Goal: Task Accomplishment & Management: Manage account settings

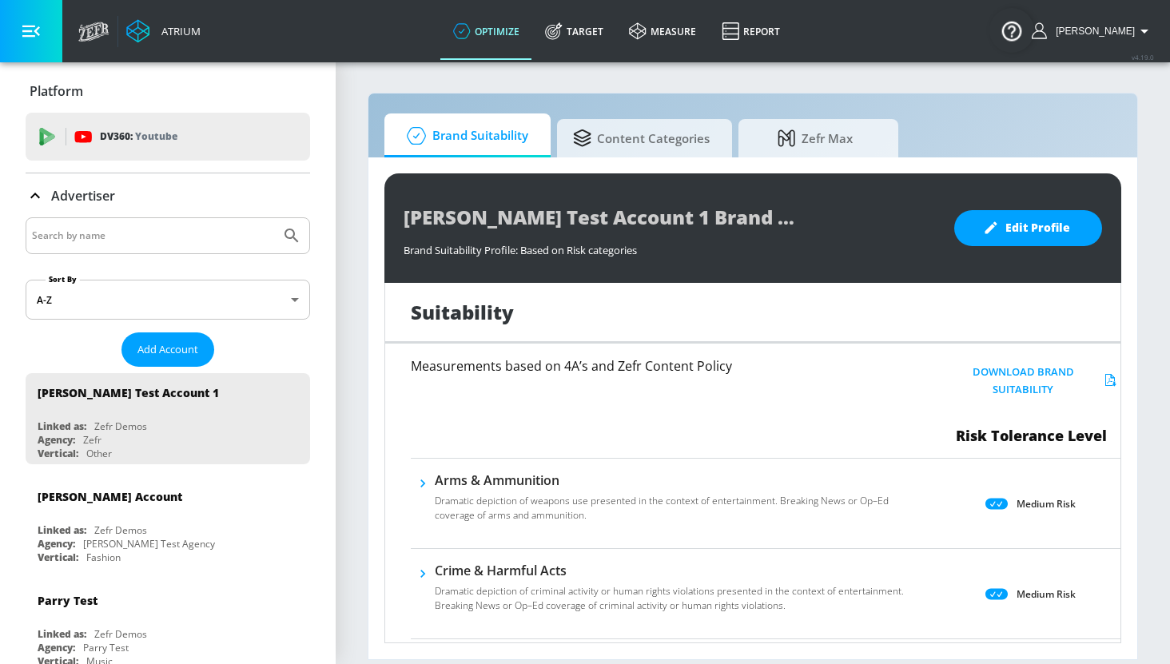
click at [189, 234] on input "Search by name" at bounding box center [153, 235] width 242 height 21
click at [274, 218] on button "Submit Search" at bounding box center [291, 235] width 35 height 35
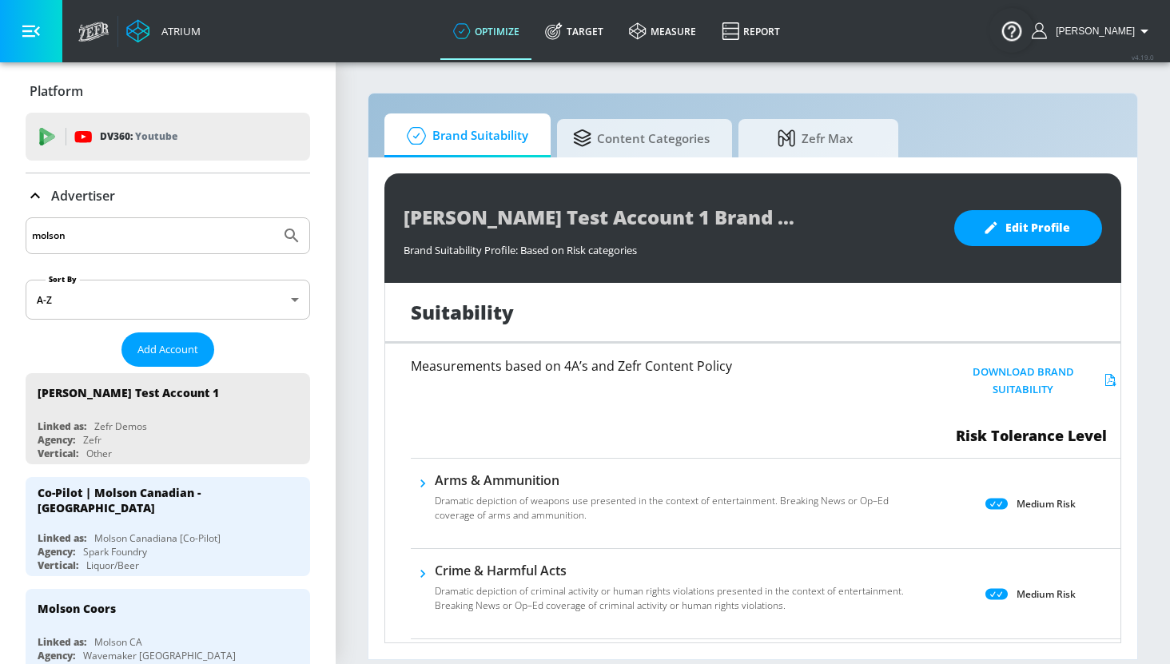
click at [141, 240] on input "molson" at bounding box center [153, 235] width 242 height 21
paste input "7501517841670307856"
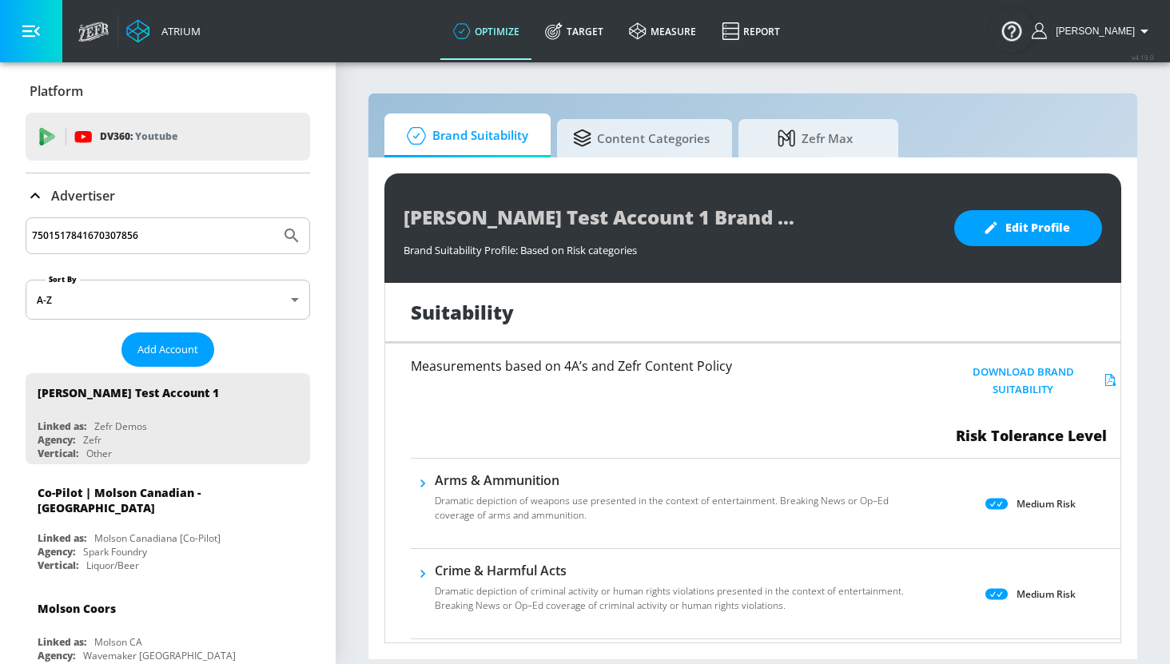
click at [274, 218] on button "Submit Search" at bounding box center [291, 235] width 35 height 35
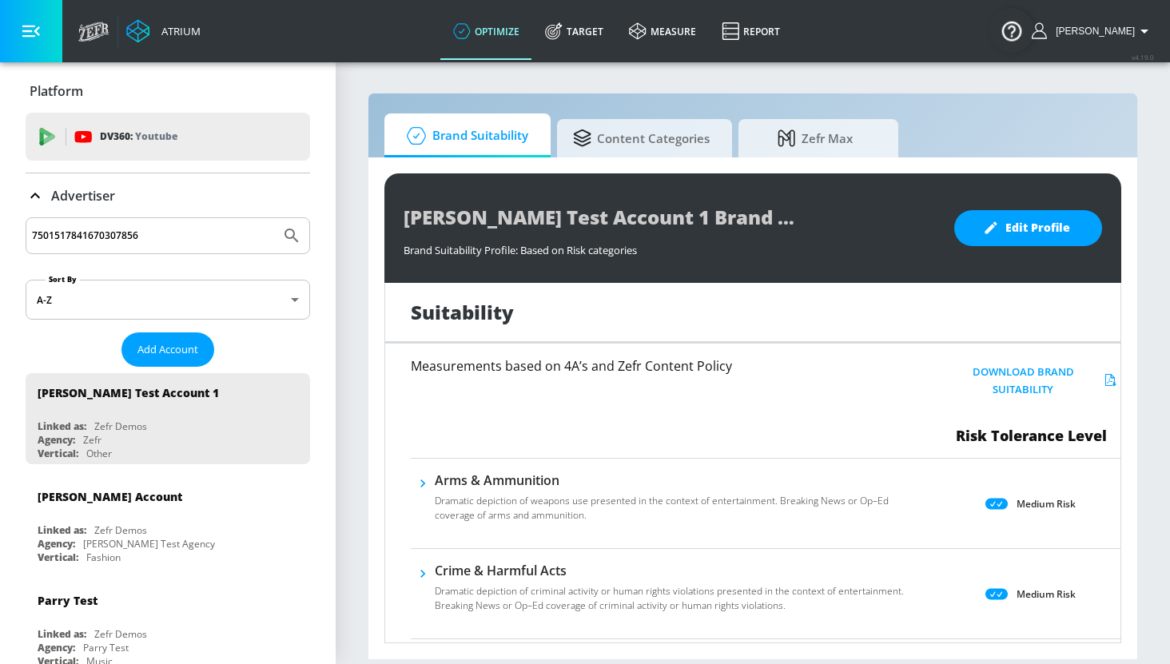
click at [166, 237] on input "7501517841670307856" at bounding box center [153, 235] width 242 height 21
type input "molson"
click at [274, 218] on button "Submit Search" at bounding box center [291, 235] width 35 height 35
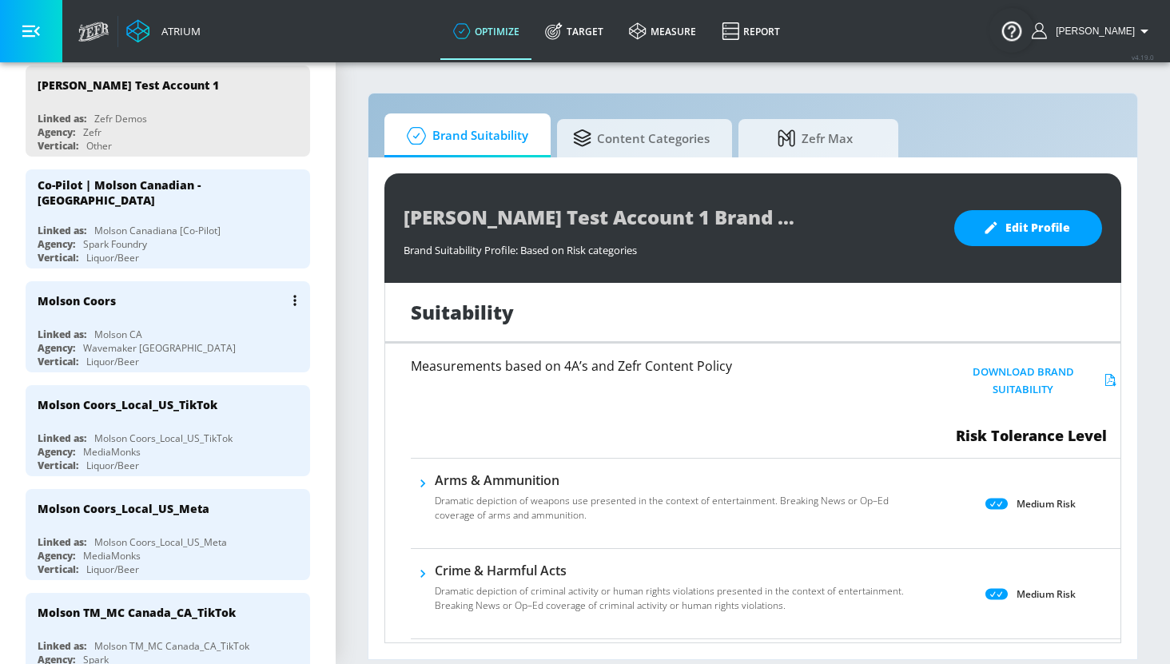
scroll to position [308, 0]
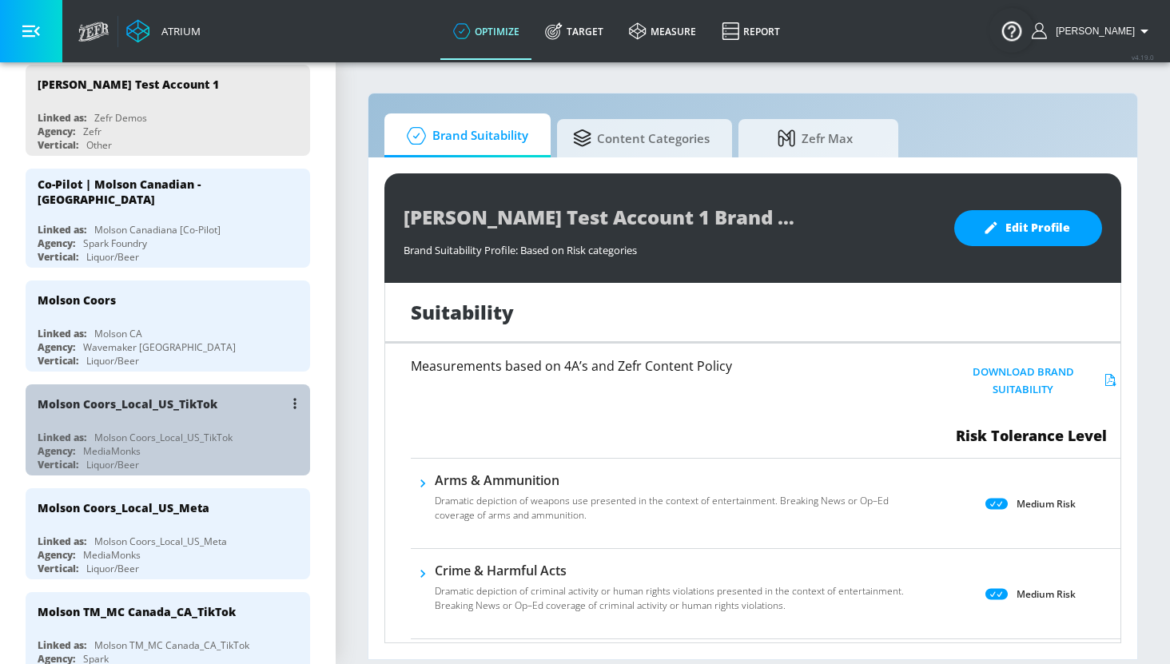
click at [229, 411] on div "Molson Coors_Local_US_TikTok" at bounding box center [172, 403] width 268 height 38
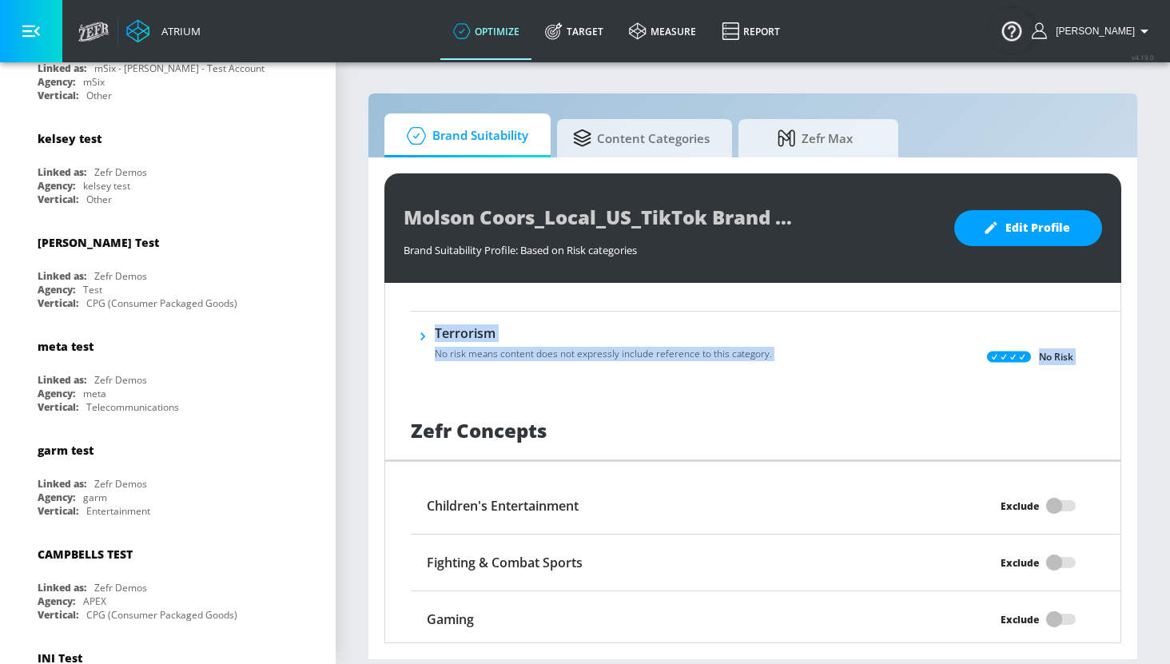
drag, startPoint x: 462, startPoint y: 305, endPoint x: 1107, endPoint y: 410, distance: 653.3
click at [1107, 410] on div "Suitability Measurements based on 4A’s and Zefr Content Policy Download Brand S…" at bounding box center [752, 463] width 737 height 360
copy div "Loremipsumdo sitam co 6A’e sed Doei Tempori Utlabo Etdolore Magna Aliquaenima M…"
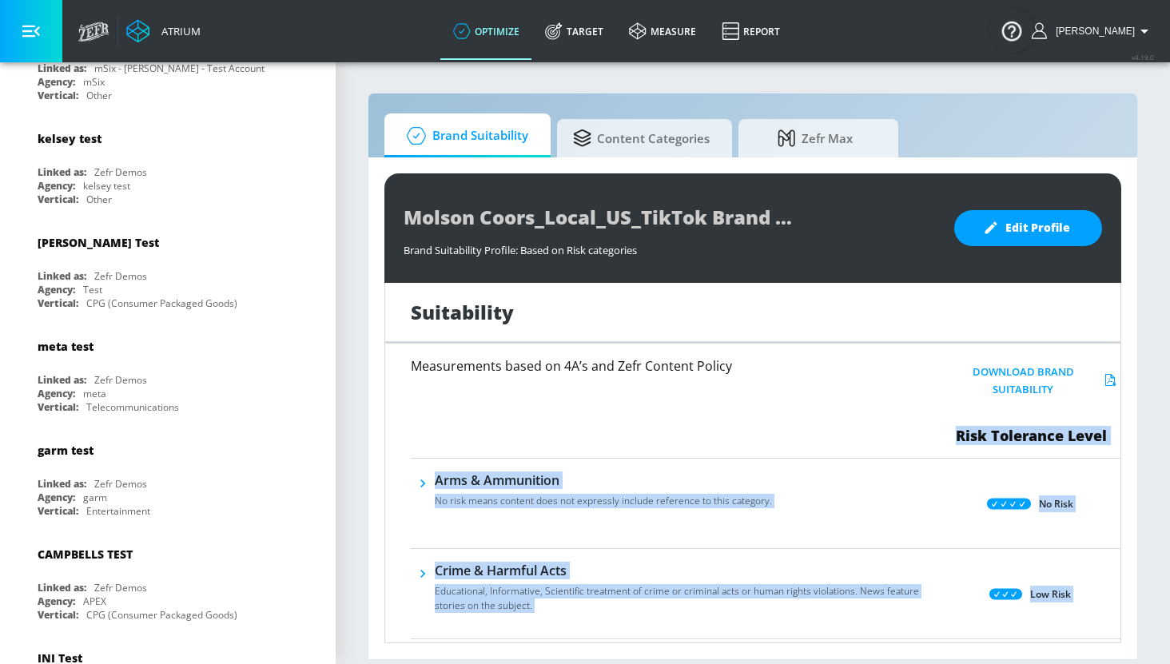
click at [1128, 34] on span "[PERSON_NAME]" at bounding box center [1092, 31] width 86 height 11
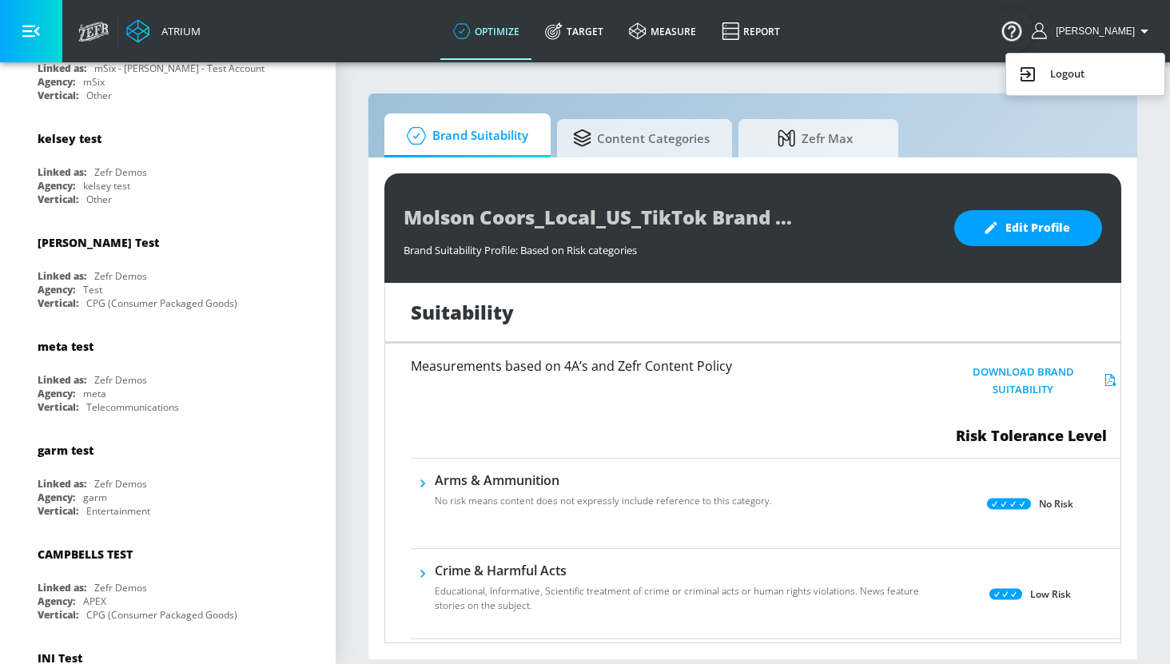
click at [294, 286] on div at bounding box center [585, 332] width 1170 height 664
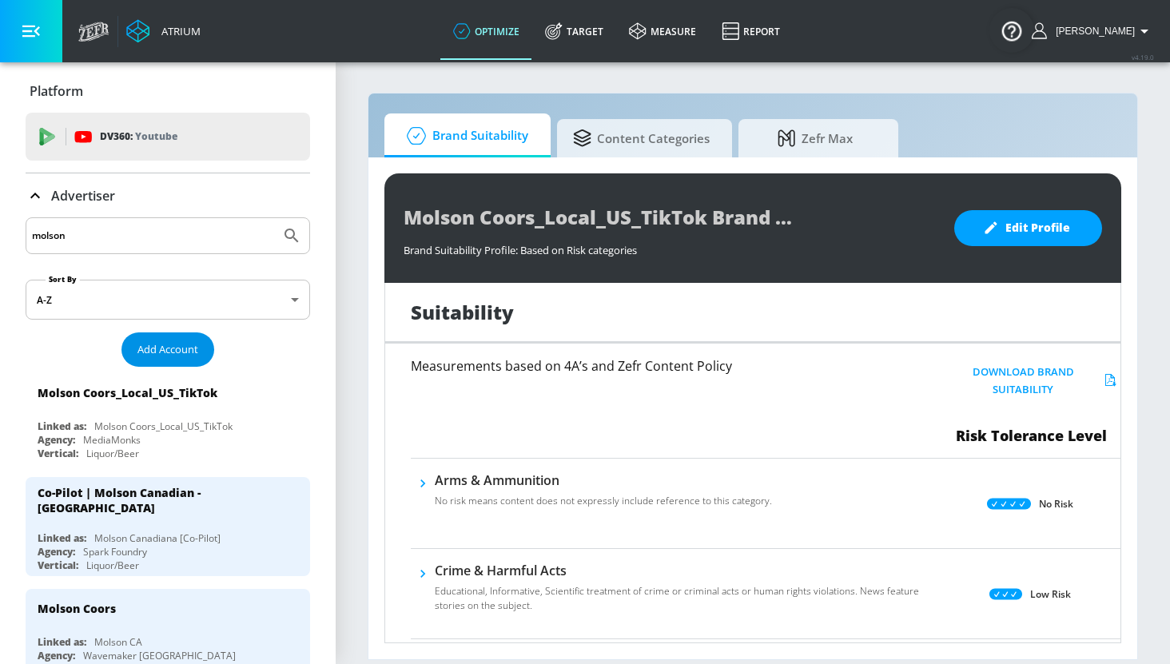
click at [173, 347] on span "Add Account" at bounding box center [167, 349] width 61 height 18
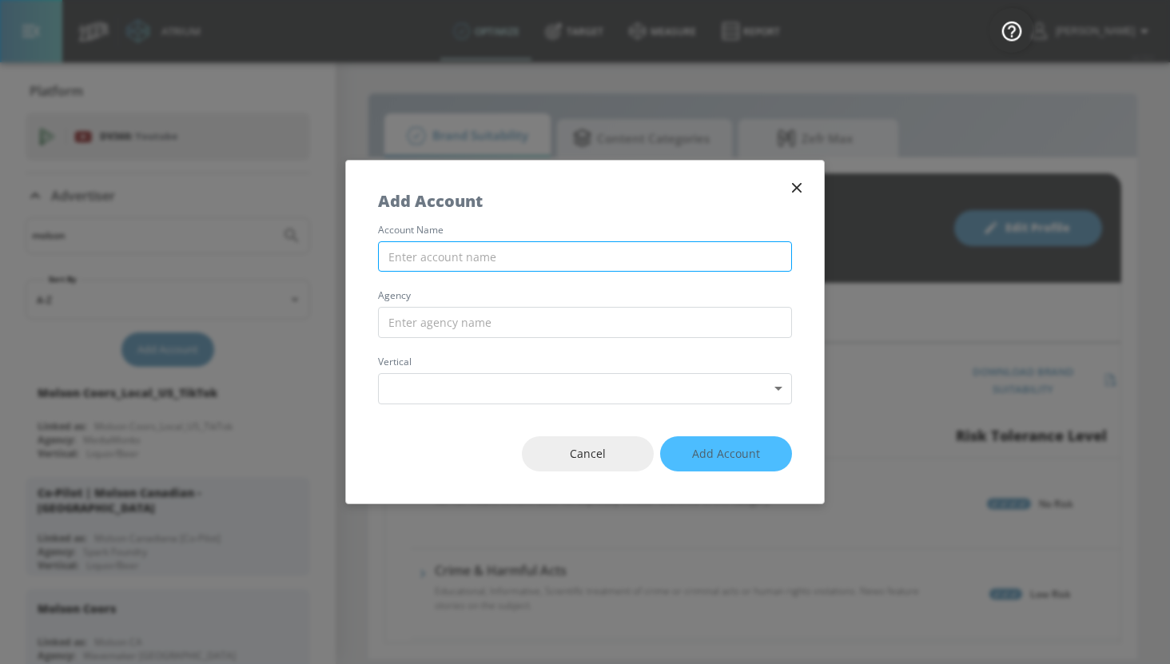
click at [561, 257] on input "text" at bounding box center [585, 256] width 414 height 31
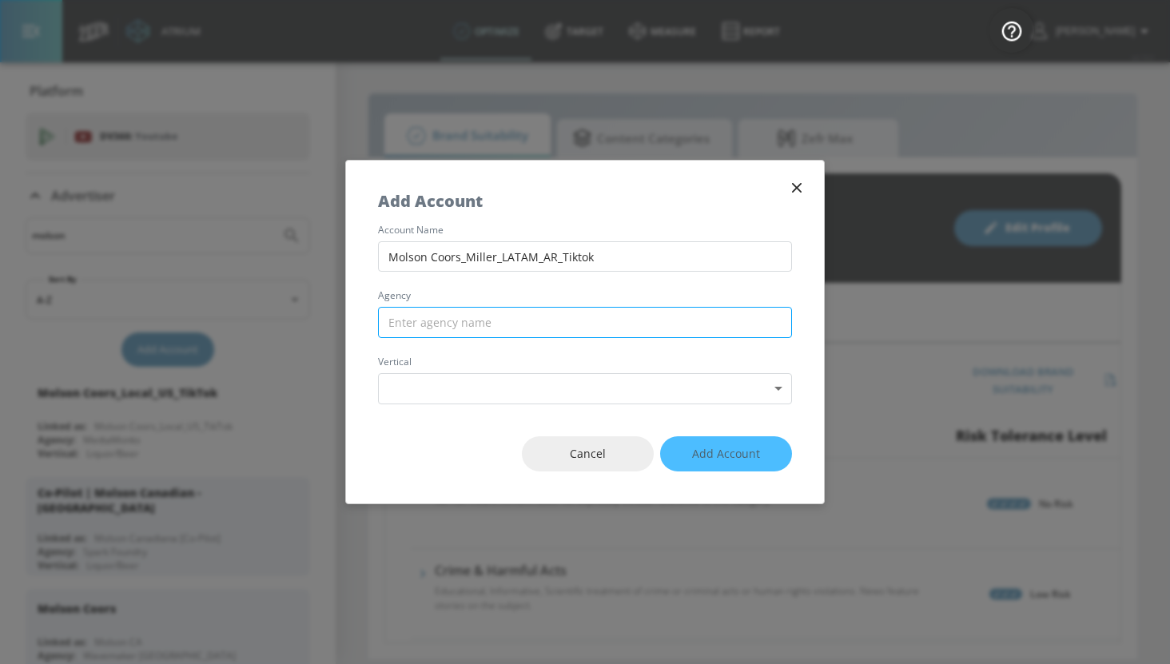
type input "Molson Coors_Miller_LATAM_AR_Tiktok"
click at [563, 313] on input "text" at bounding box center [585, 322] width 414 height 31
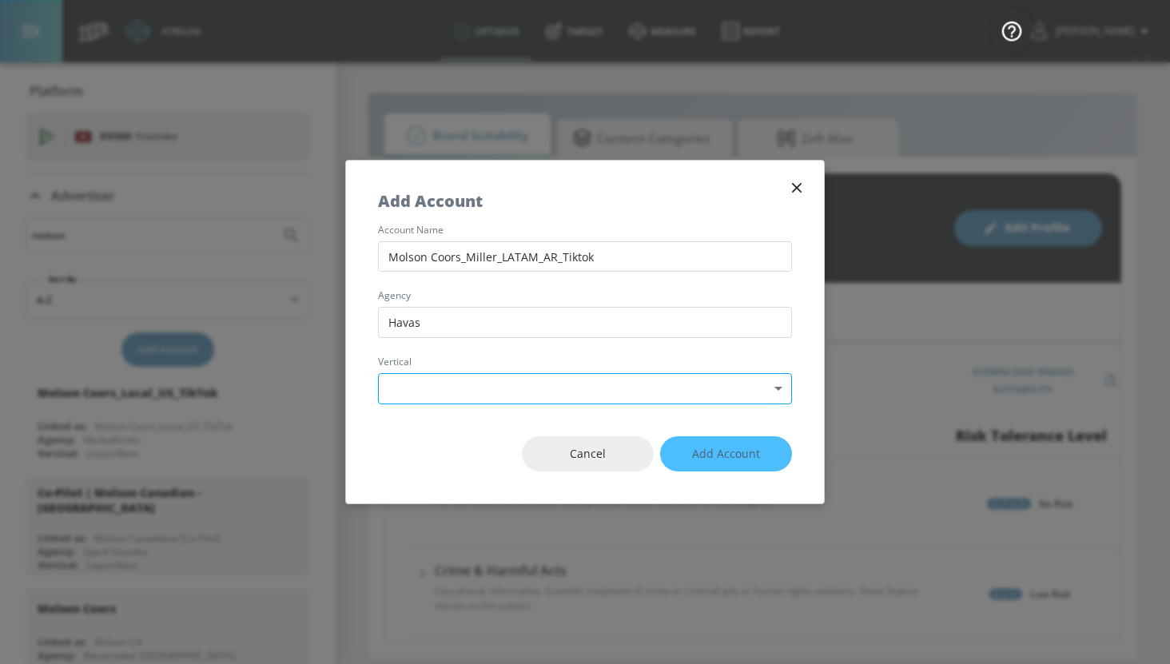
type input "Havas"
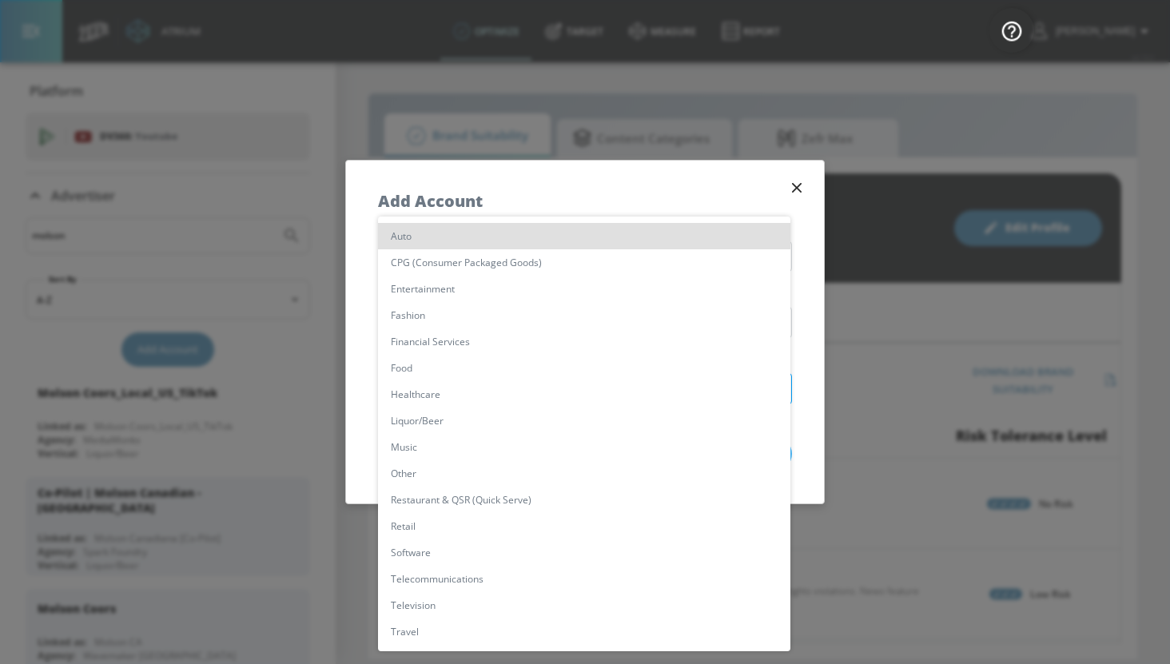
click at [562, 385] on body "Atrium optimize Target measure Report optimize Target measure Report v 4.19.0 […" at bounding box center [585, 332] width 1170 height 664
click at [551, 428] on li "Liquor/Beer" at bounding box center [584, 421] width 412 height 26
type input "[object Object]"
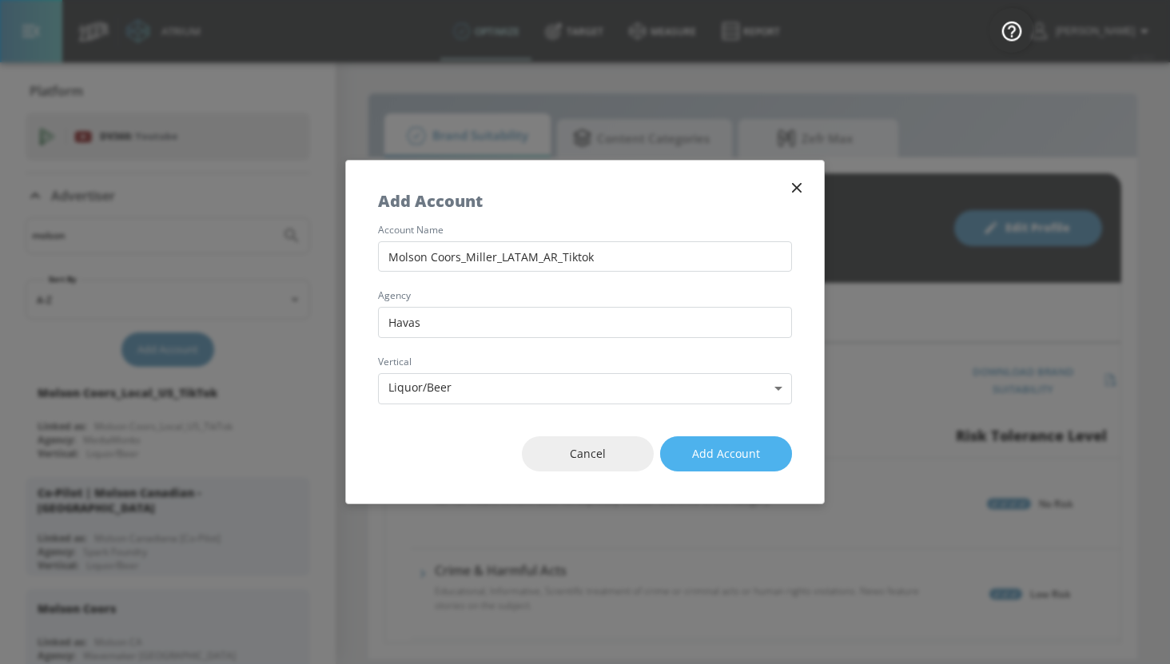
click at [756, 456] on span "Add Account" at bounding box center [726, 454] width 68 height 20
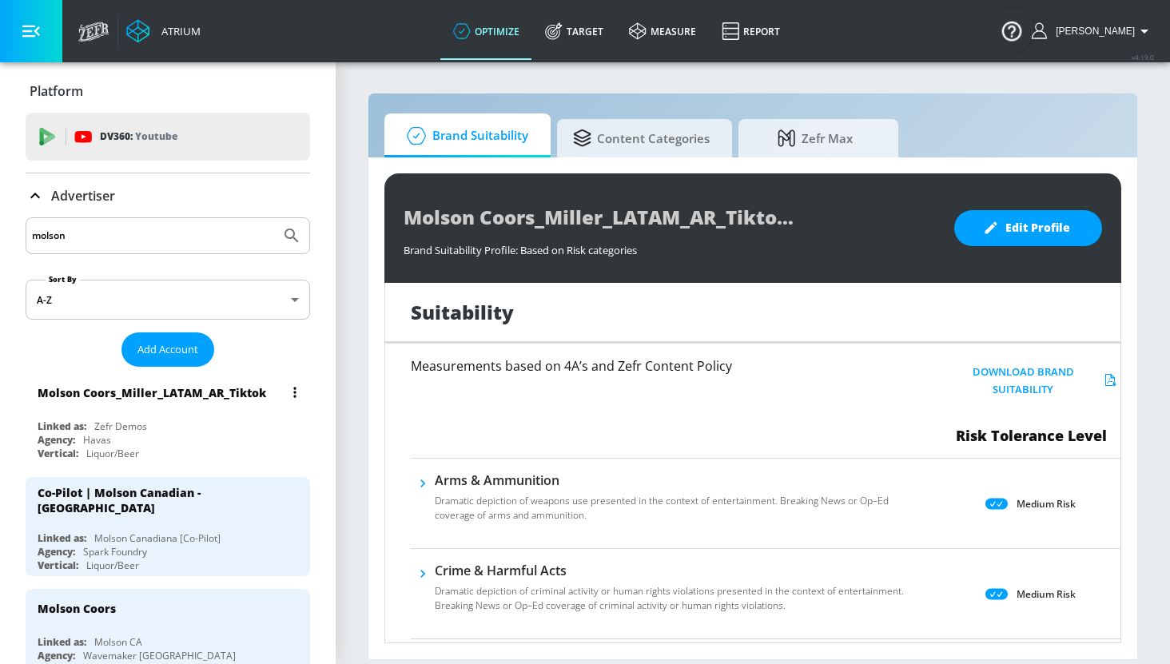
click at [298, 394] on button "list of Advertiser" at bounding box center [295, 392] width 22 height 22
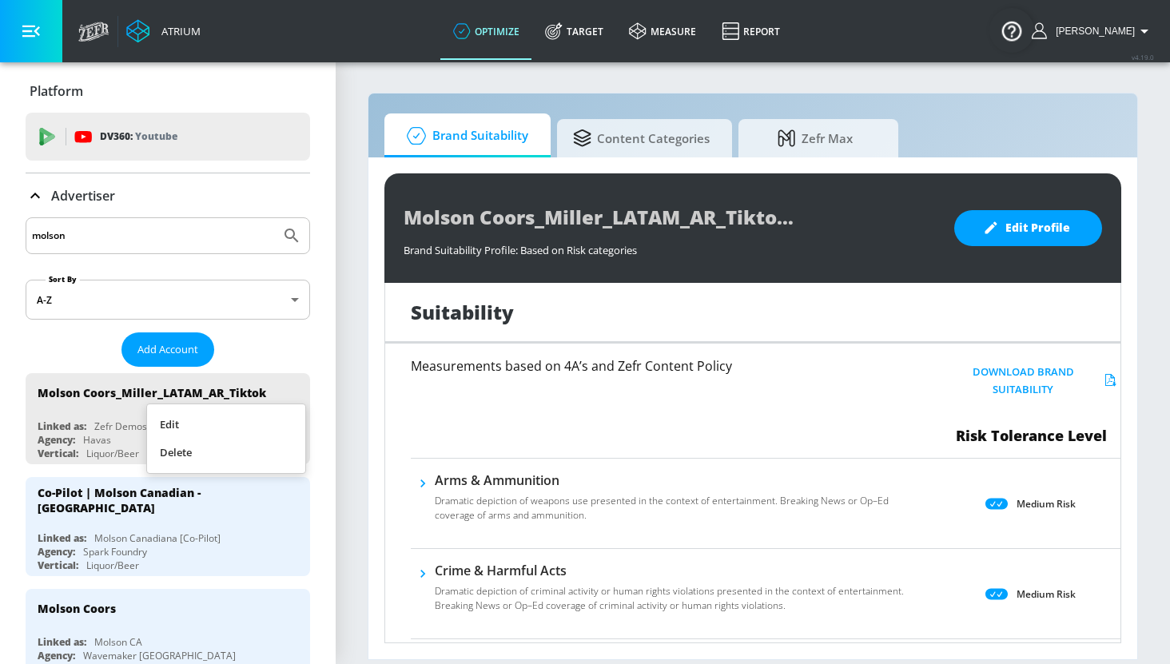
click at [268, 449] on li "Delete" at bounding box center [226, 453] width 158 height 28
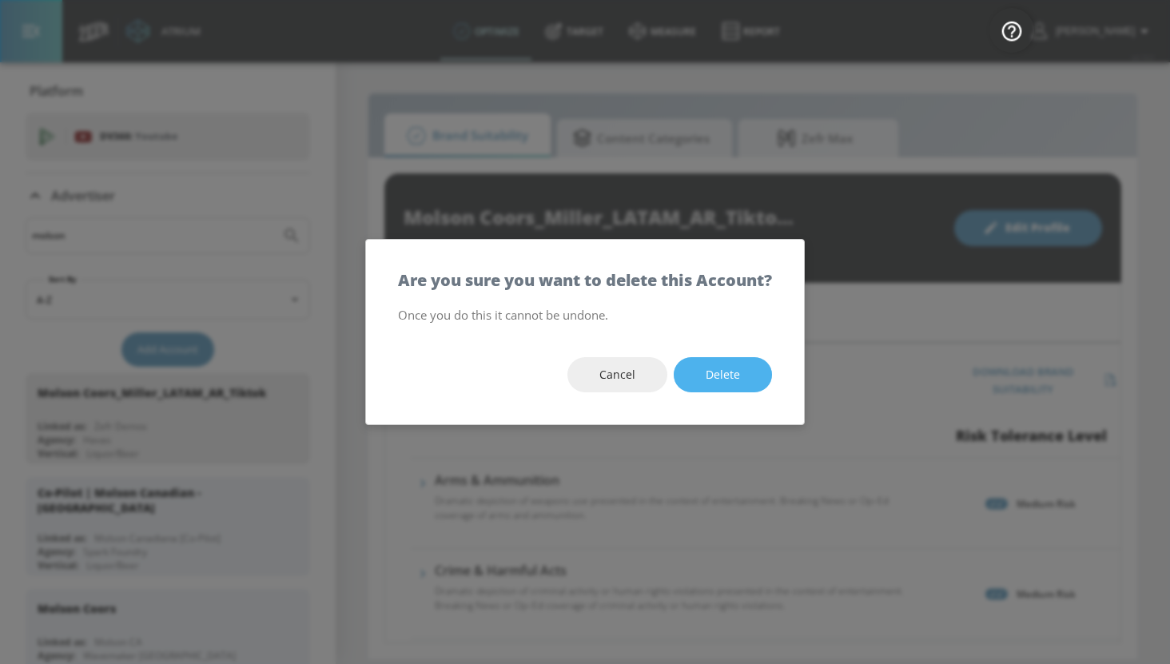
click at [727, 380] on span "Delete" at bounding box center [723, 375] width 34 height 20
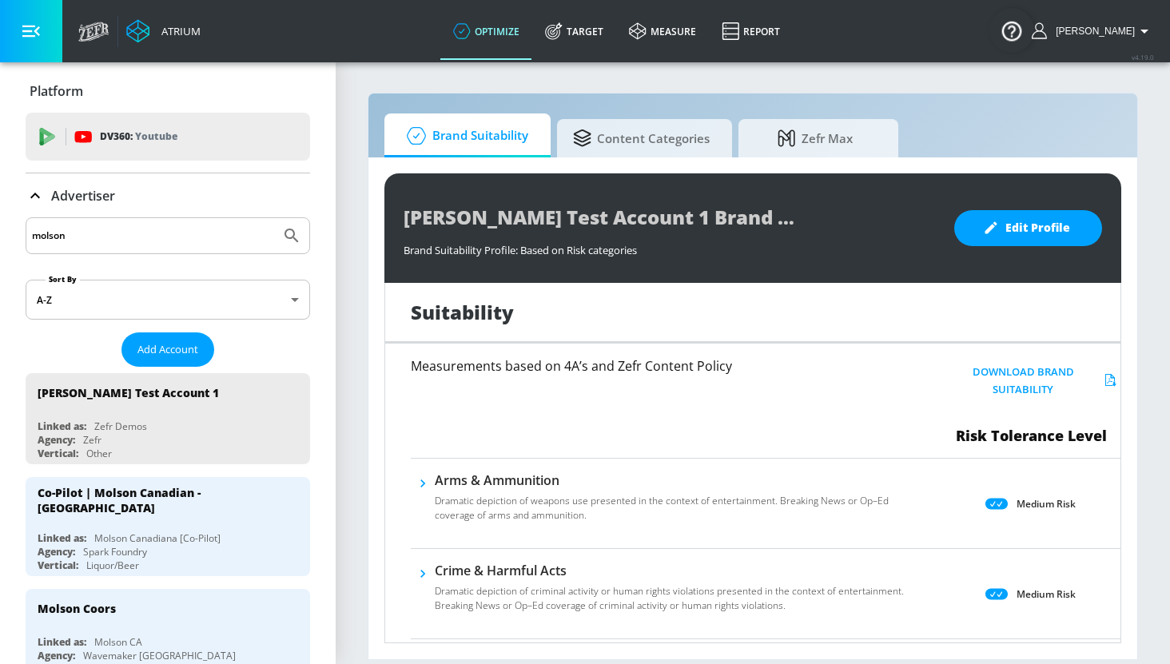
click at [1131, 28] on span "[PERSON_NAME]" at bounding box center [1092, 31] width 86 height 11
click at [1096, 78] on div "Logout" at bounding box center [1085, 74] width 134 height 19
